Goal: Task Accomplishment & Management: Complete application form

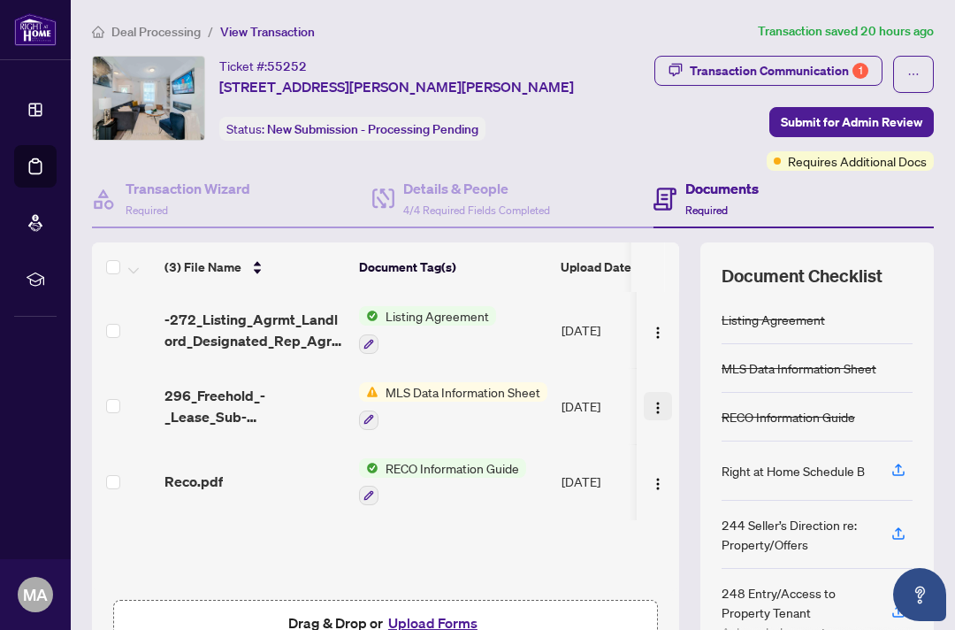
click at [651, 403] on img "button" at bounding box center [658, 408] width 14 height 14
click at [579, 139] on div "Ticket #: 55252 [STREET_ADDRESS][PERSON_NAME][PERSON_NAME] Status: New Submissi…" at bounding box center [351, 98] width 519 height 85
click at [908, 71] on icon "ellipsis" at bounding box center [914, 74] width 12 height 12
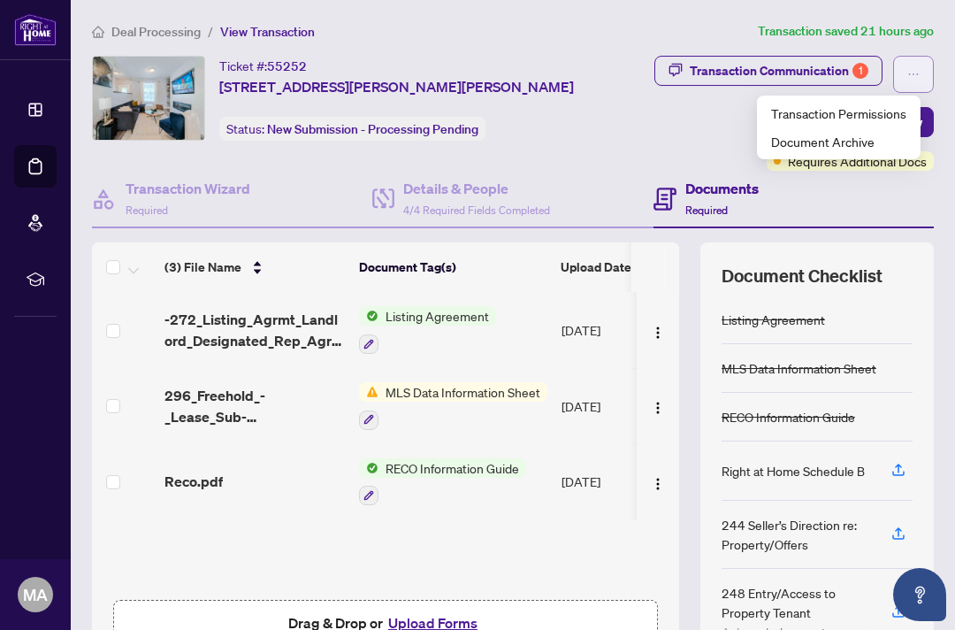
click at [908, 71] on icon "ellipsis" at bounding box center [914, 74] width 12 height 12
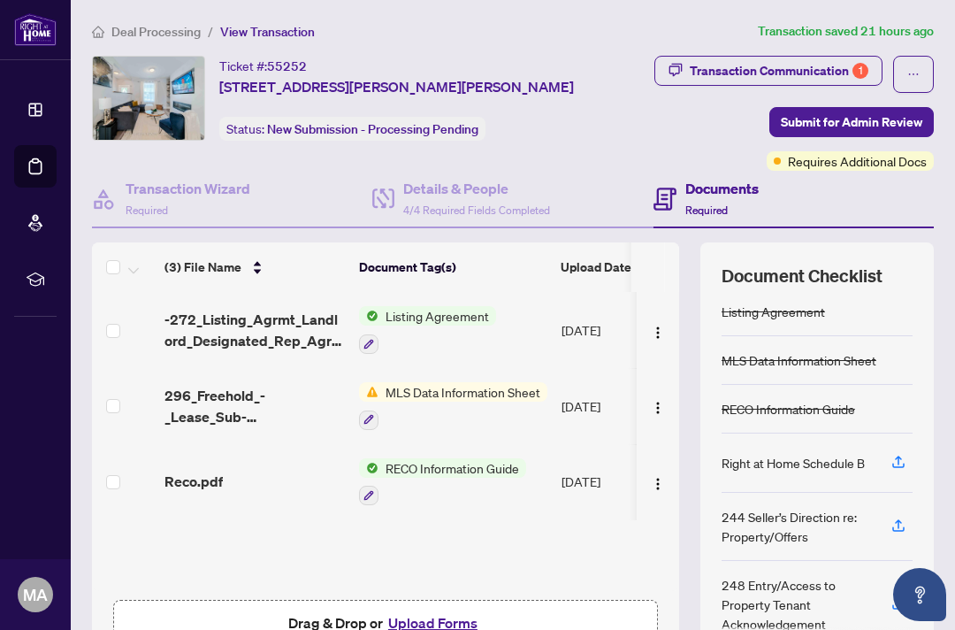
scroll to position [110, 0]
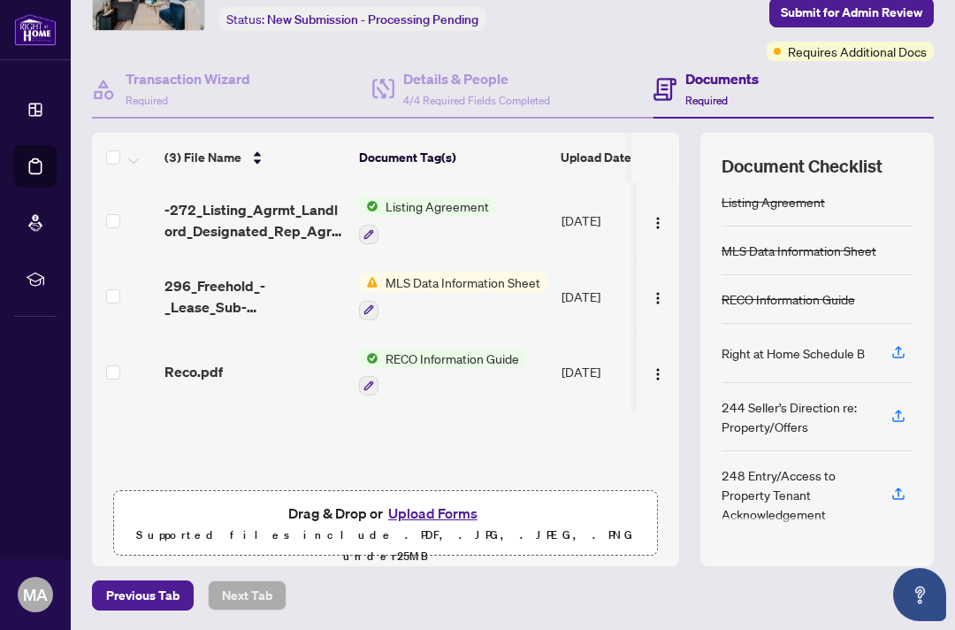
click at [410, 515] on button "Upload Forms" at bounding box center [433, 513] width 100 height 23
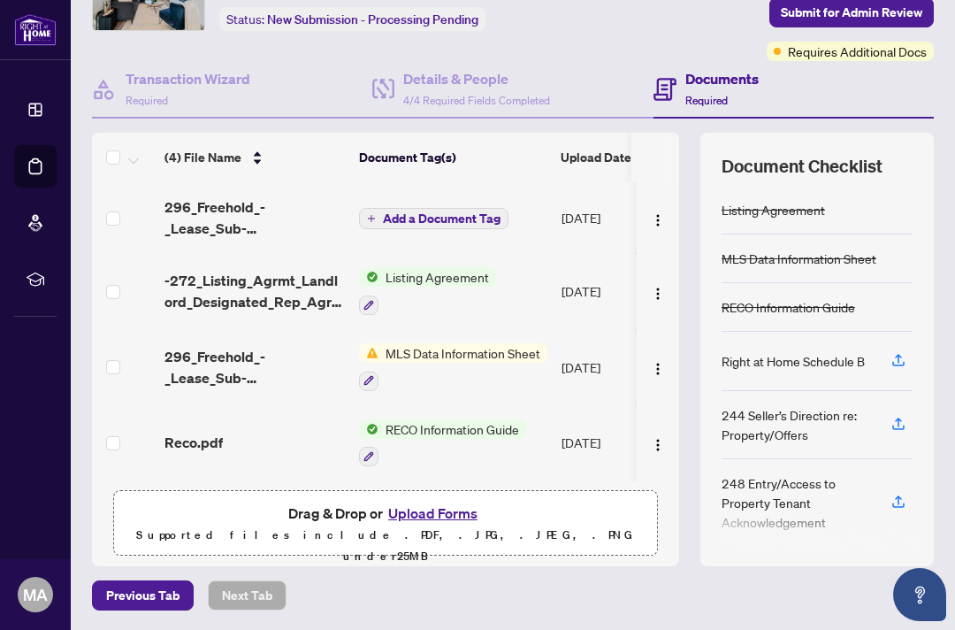
click at [455, 212] on span "Add a Document Tag" at bounding box center [442, 218] width 118 height 12
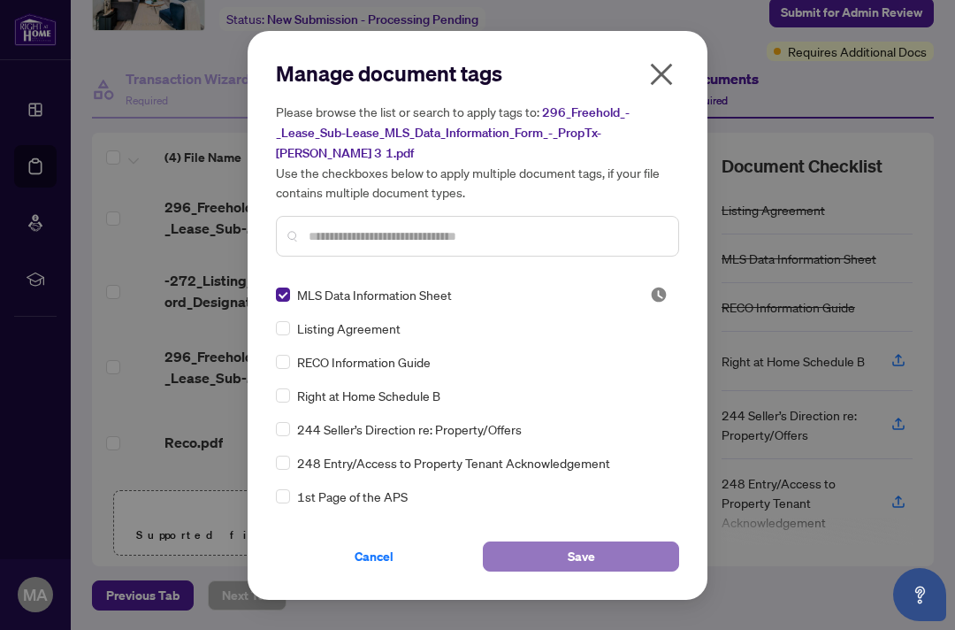
click at [603, 542] on button "Save" at bounding box center [581, 556] width 196 height 30
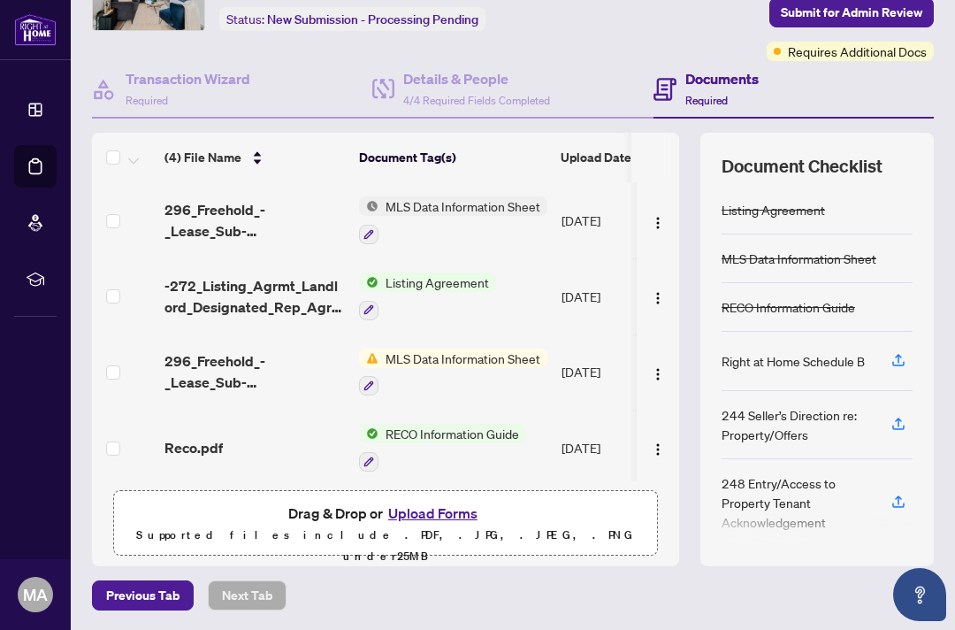
scroll to position [2, 0]
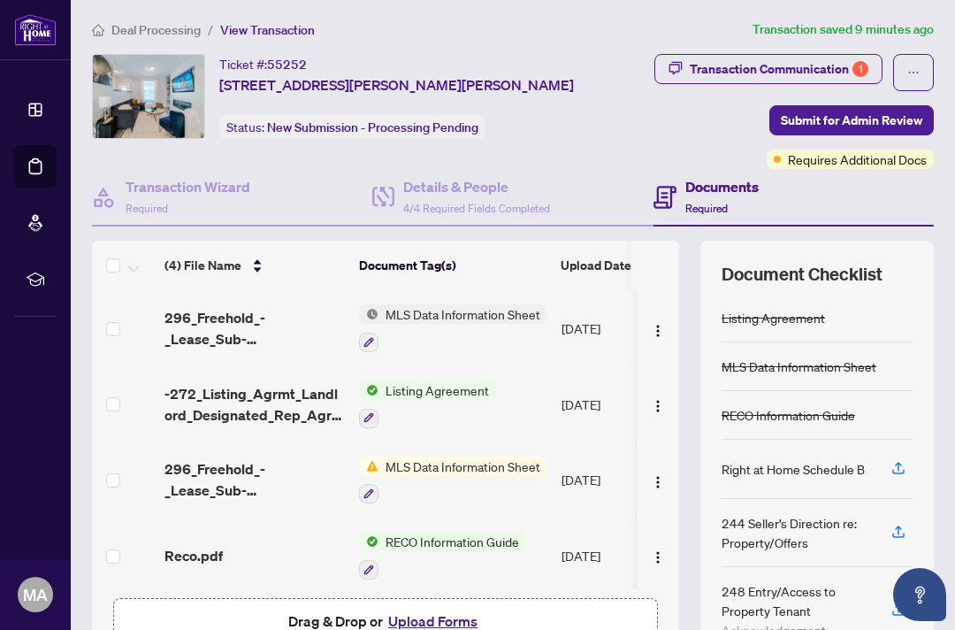
click at [517, 37] on ol "Deal Processing / View Transaction" at bounding box center [419, 29] width 654 height 20
click at [817, 126] on span "Submit for Admin Review" at bounding box center [852, 120] width 142 height 28
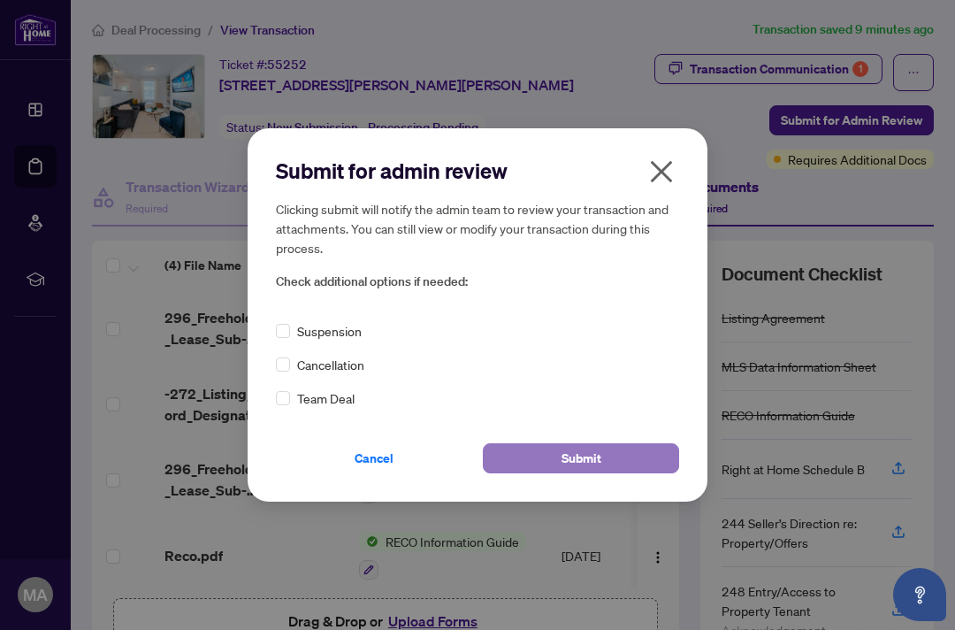
click at [556, 464] on button "Submit" at bounding box center [581, 458] width 196 height 30
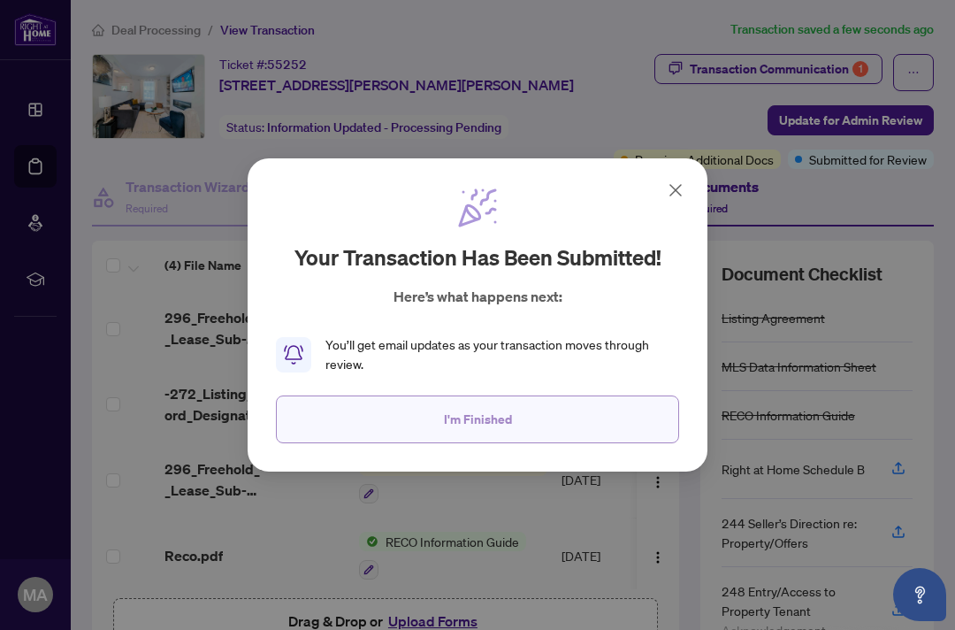
click at [503, 423] on span "I'm Finished" at bounding box center [478, 419] width 68 height 28
